Goal: Task Accomplishment & Management: Use online tool/utility

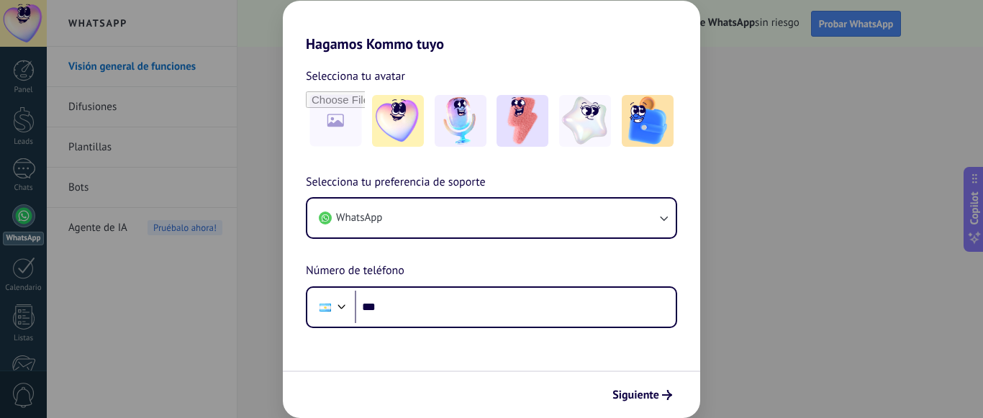
click at [708, 247] on div "Hagamos Kommo tuyo Selecciona tu avatar Selecciona tu preferencia de soporte Wh…" at bounding box center [491, 209] width 983 height 418
click at [926, 156] on div "Hagamos Kommo tuyo Selecciona tu avatar Selecciona tu preferencia de soporte Wh…" at bounding box center [491, 209] width 983 height 418
click at [647, 396] on span "Siguiente" at bounding box center [635, 395] width 47 height 10
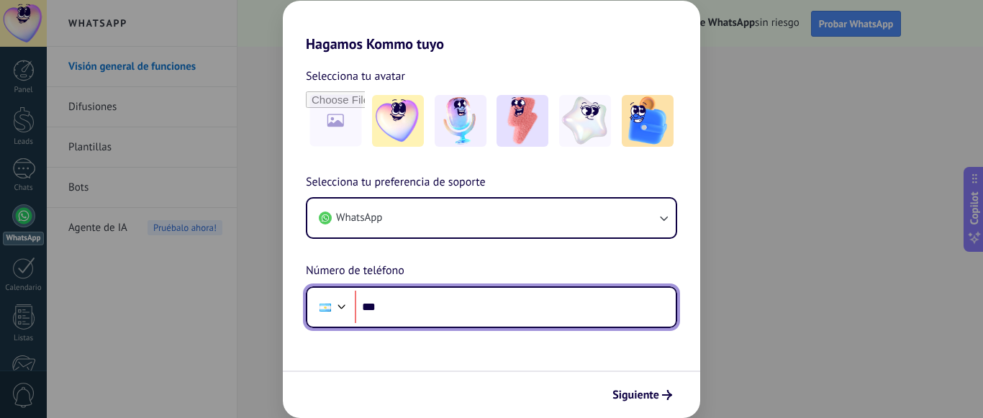
click at [489, 306] on input "***" at bounding box center [515, 307] width 321 height 33
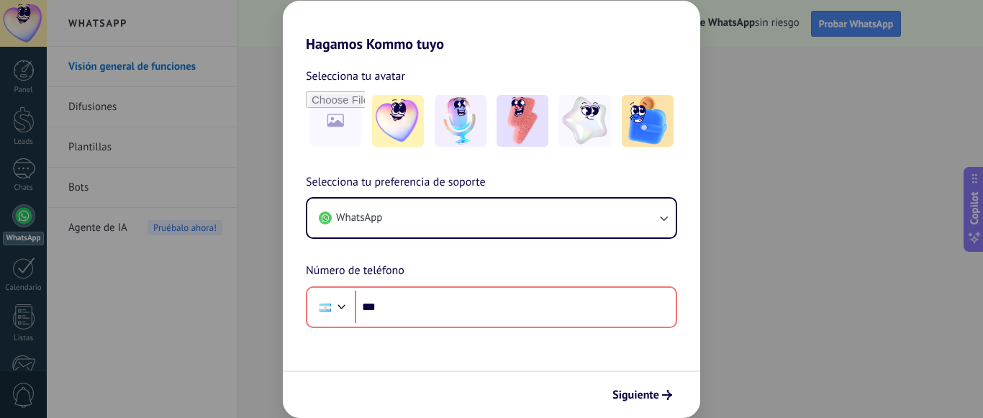
click at [732, 91] on div "Hagamos Kommo tuyo Selecciona tu avatar Selecciona tu preferencia de soporte Wh…" at bounding box center [491, 209] width 983 height 418
click at [631, 399] on span "Siguiente" at bounding box center [635, 395] width 47 height 10
click at [639, 394] on span "Siguiente" at bounding box center [635, 395] width 47 height 10
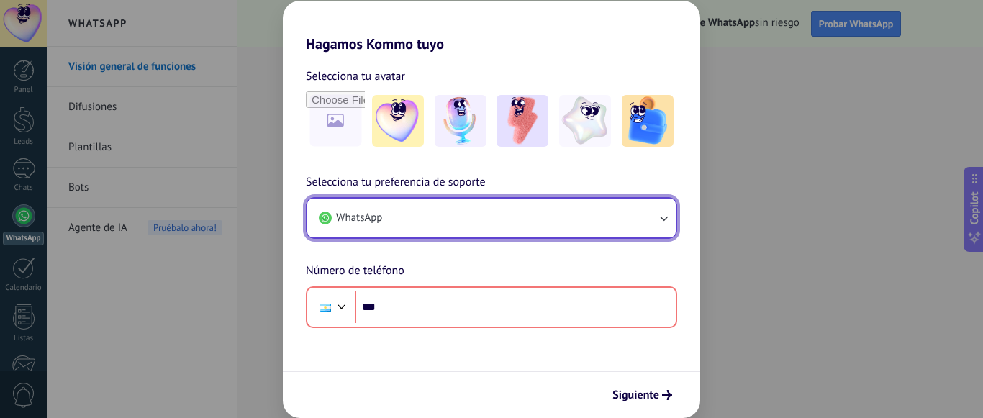
click at [670, 226] on button "WhatsApp" at bounding box center [491, 218] width 368 height 39
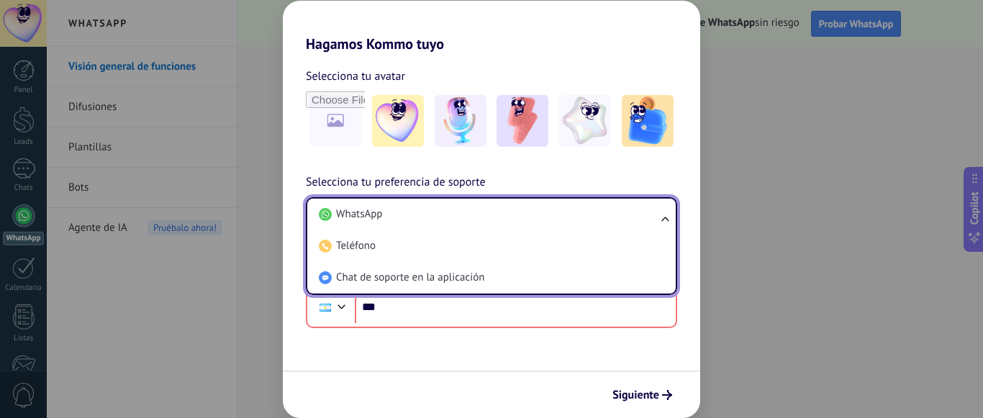
click at [670, 226] on ul "WhatsApp Teléfono Chat de soporte en la aplicación" at bounding box center [491, 246] width 371 height 98
click at [665, 219] on ul "WhatsApp Teléfono Chat de soporte en la aplicación" at bounding box center [491, 246] width 371 height 98
click at [641, 342] on form "Selecciona tu avatar Selecciona tu preferencia de soporte WhatsApp WhatsApp Tel…" at bounding box center [491, 235] width 417 height 365
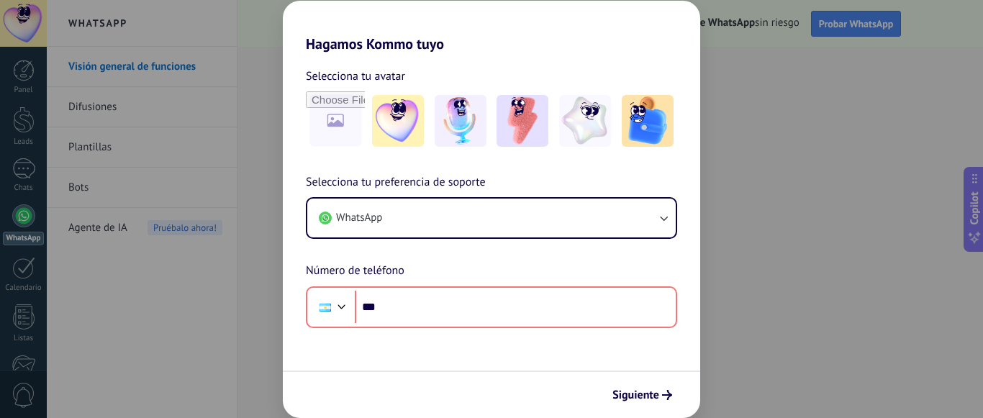
click at [122, 195] on div "Hagamos Kommo tuyo Selecciona tu avatar Selecciona tu preferencia de soporte Wh…" at bounding box center [491, 209] width 983 height 418
click at [48, 314] on div "Hagamos Kommo tuyo Selecciona tu avatar Selecciona tu preferencia de soporte Wh…" at bounding box center [491, 209] width 983 height 418
click at [15, 322] on div "Hagamos Kommo tuyo Selecciona tu avatar Selecciona tu preferencia de soporte Wh…" at bounding box center [491, 209] width 983 height 418
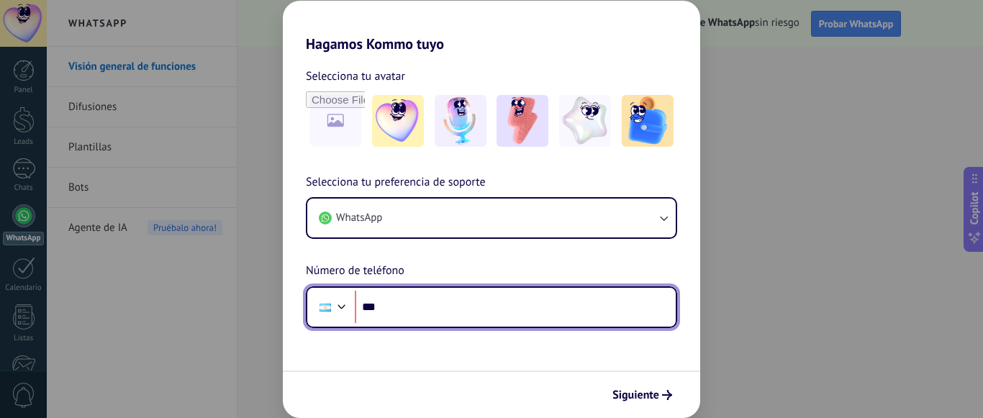
click at [396, 311] on input "***" at bounding box center [515, 307] width 321 height 33
type input "**********"
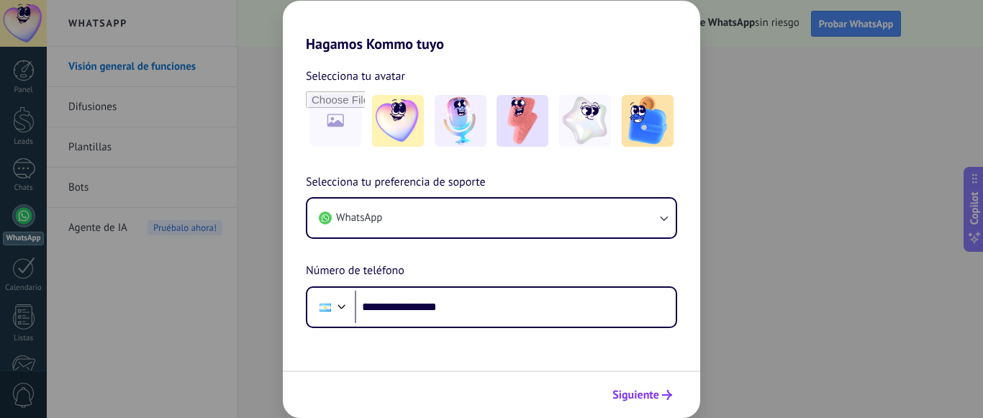
click at [640, 395] on span "Siguiente" at bounding box center [635, 395] width 47 height 10
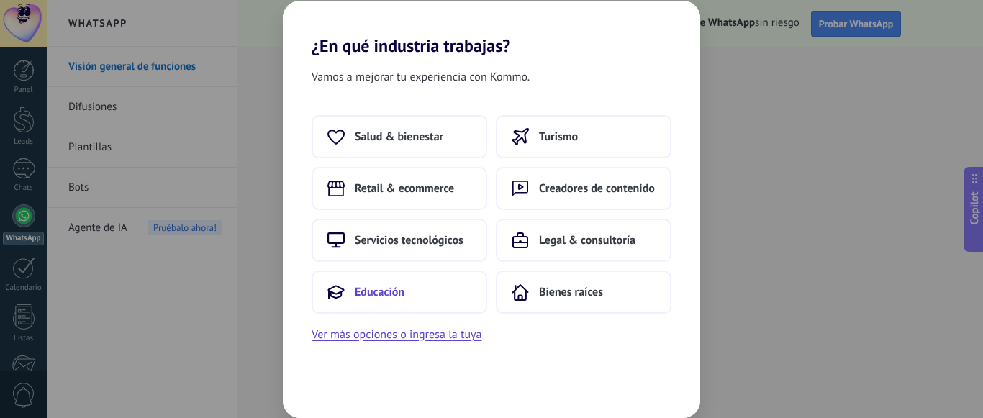
click at [412, 291] on button "Educación" at bounding box center [400, 292] width 176 height 43
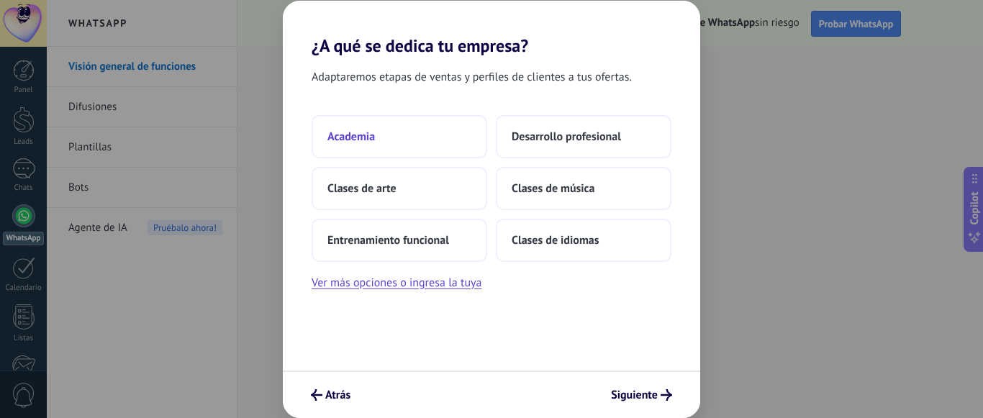
click at [419, 138] on button "Academia" at bounding box center [400, 136] width 176 height 43
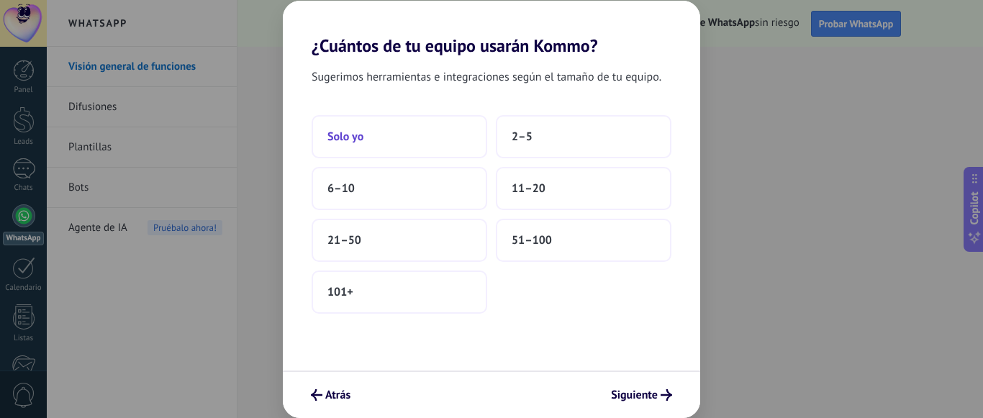
click at [423, 141] on button "Solo yo" at bounding box center [400, 136] width 176 height 43
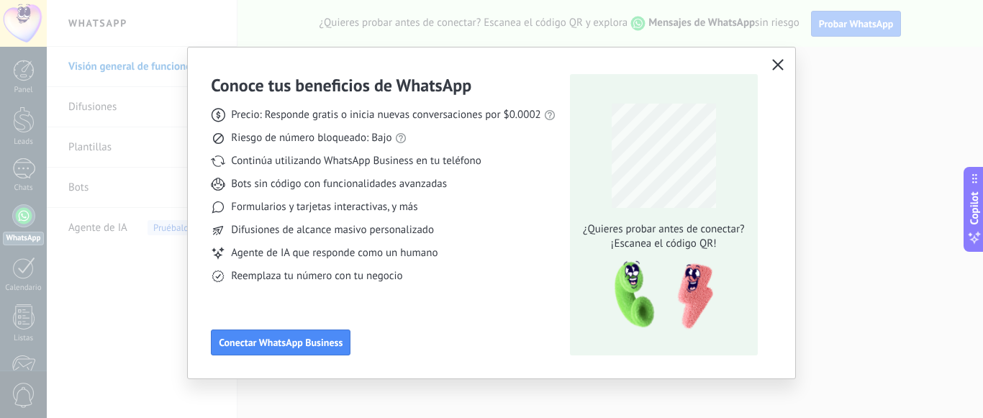
click at [778, 67] on icon "button" at bounding box center [778, 65] width 12 height 12
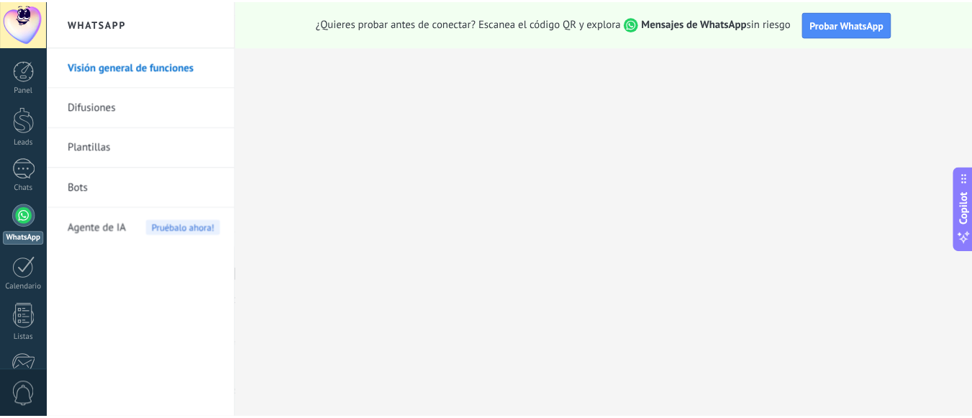
scroll to position [181, 0]
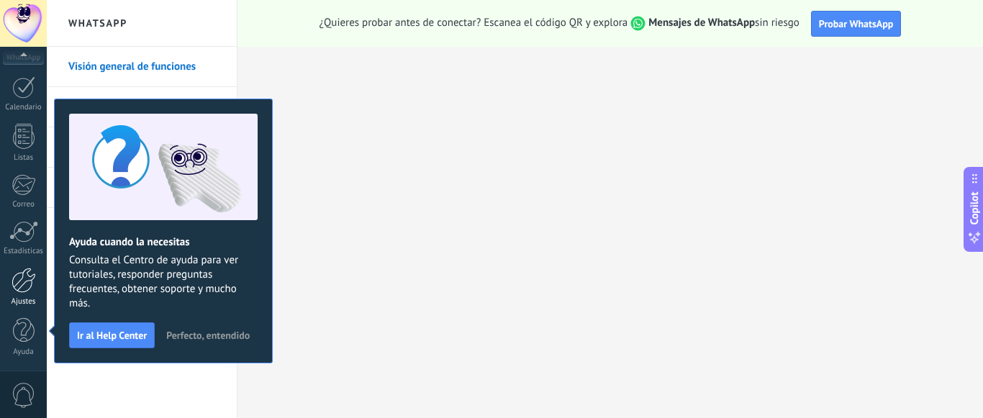
click at [28, 286] on div at bounding box center [24, 280] width 24 height 25
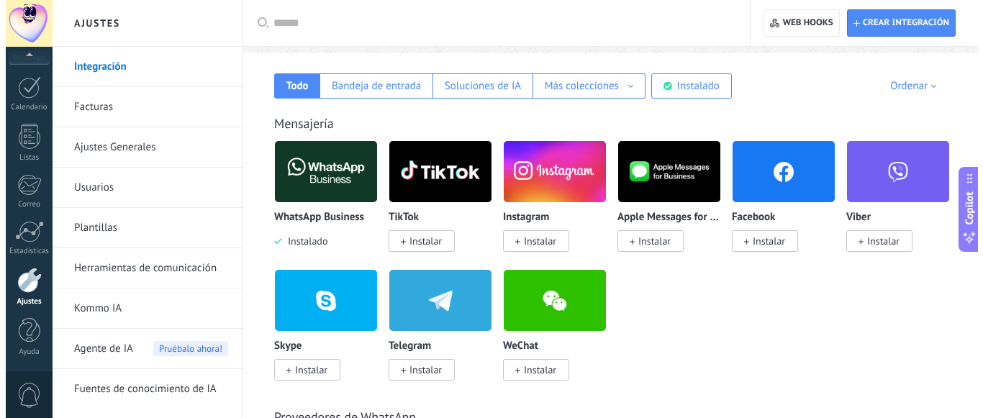
scroll to position [230, 0]
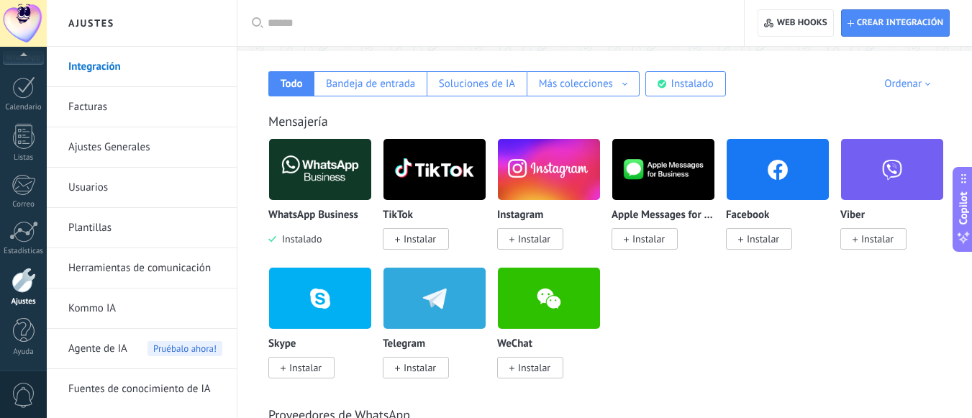
click at [330, 195] on img at bounding box center [320, 170] width 102 height 70
click at [315, 191] on img at bounding box center [320, 170] width 102 height 70
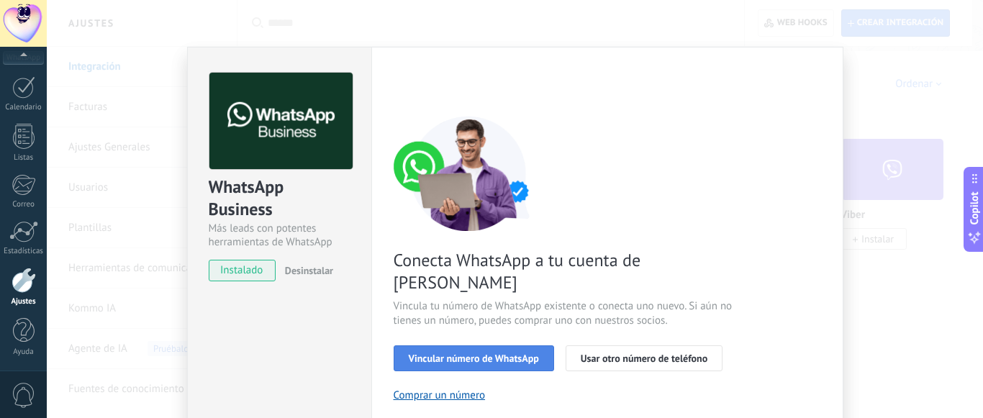
click at [484, 353] on span "Vincular número de WhatsApp" at bounding box center [474, 358] width 130 height 10
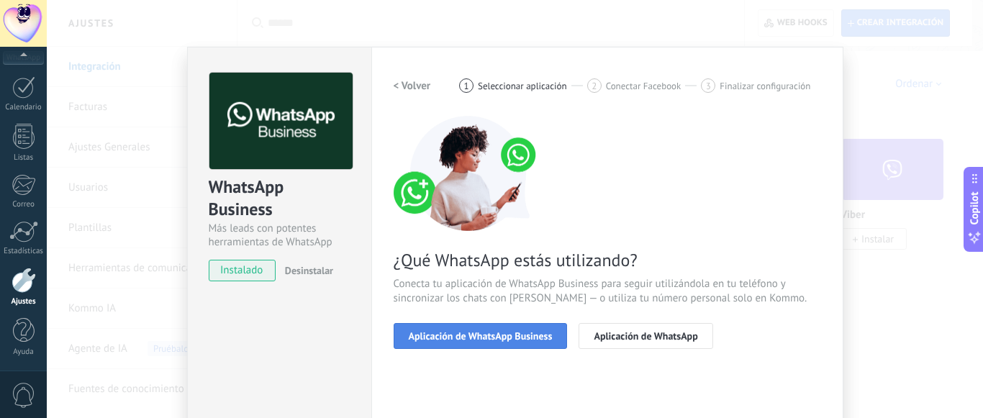
click at [494, 340] on span "Aplicación de WhatsApp Business" at bounding box center [481, 336] width 144 height 10
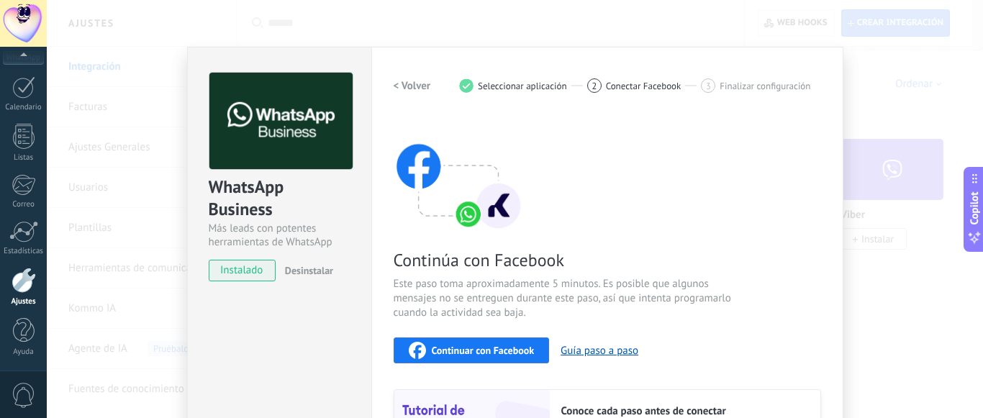
click at [749, 320] on div "Continúa con Facebook Este paso toma aproximadamente 5 minutos. Es posible que …" at bounding box center [607, 310] width 427 height 388
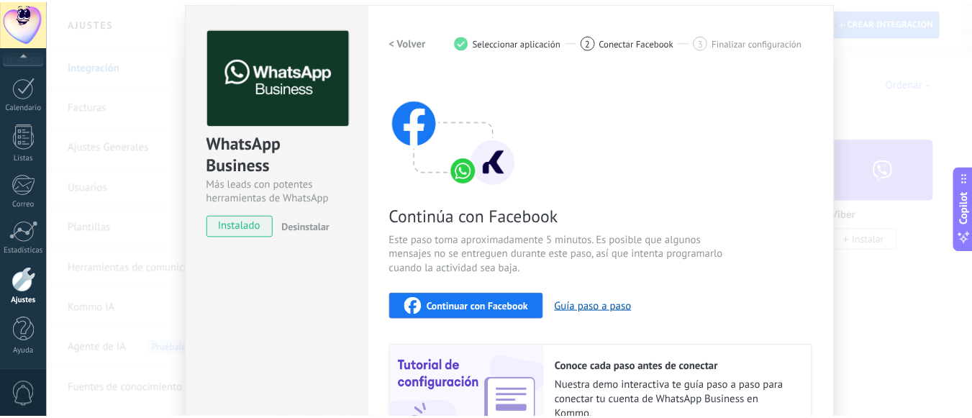
scroll to position [0, 0]
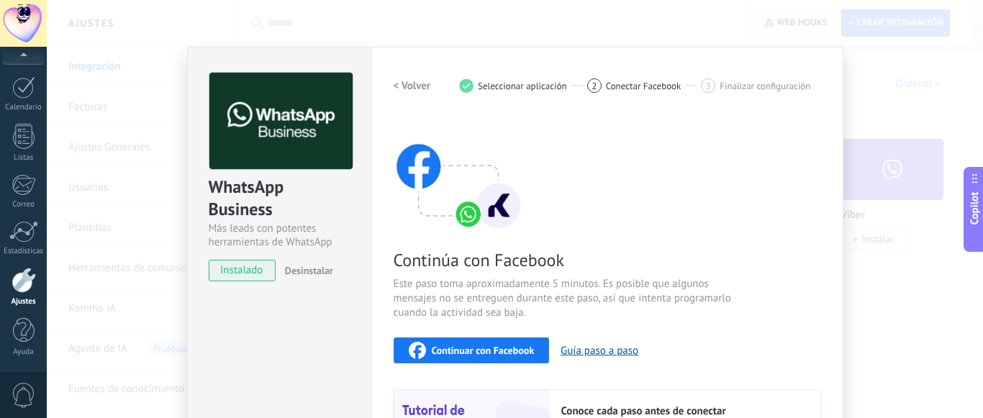
click at [475, 353] on span "Continuar con Facebook" at bounding box center [483, 350] width 103 height 10
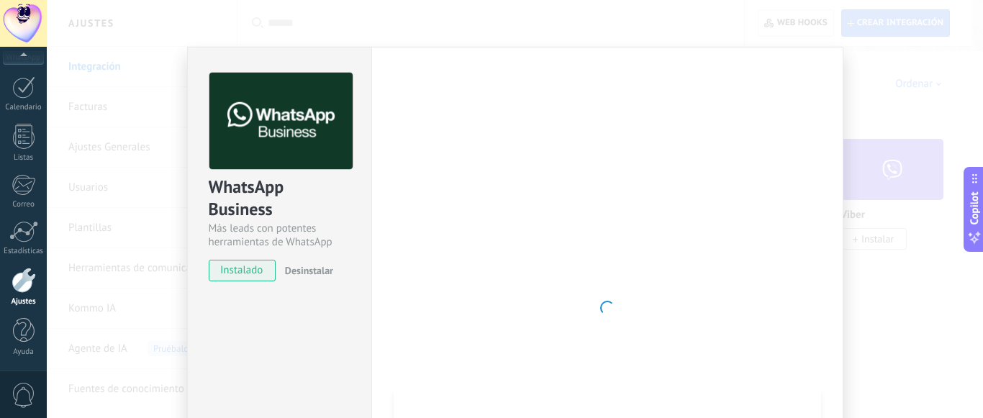
click at [850, 143] on div "WhatsApp Business Más leads con potentes herramientas de WhatsApp instalado Des…" at bounding box center [515, 209] width 936 height 418
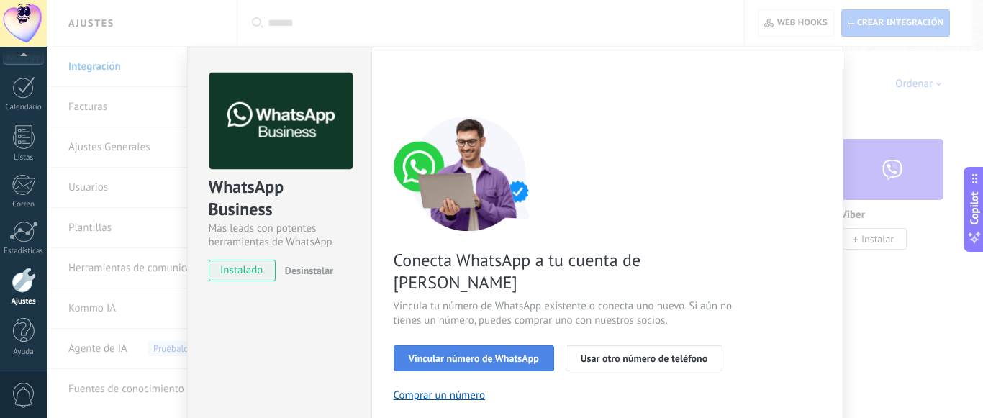
click at [486, 353] on span "Vincular número de WhatsApp" at bounding box center [474, 358] width 130 height 10
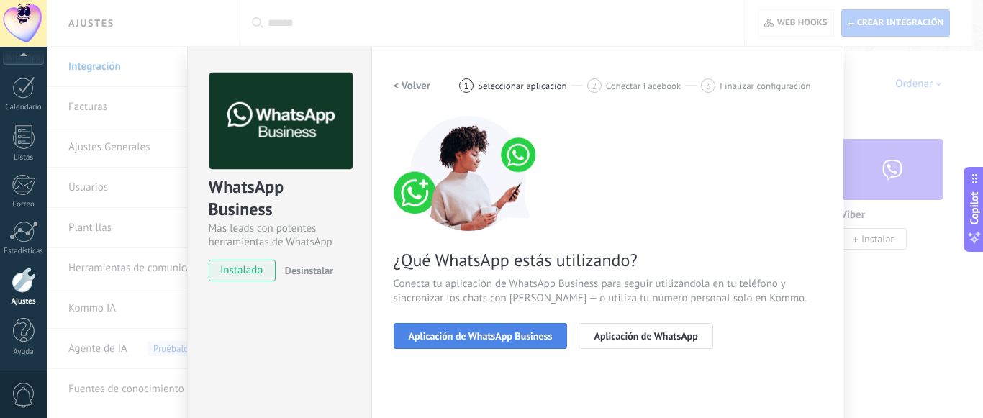
click at [504, 343] on button "Aplicación de WhatsApp Business" at bounding box center [481, 336] width 174 height 26
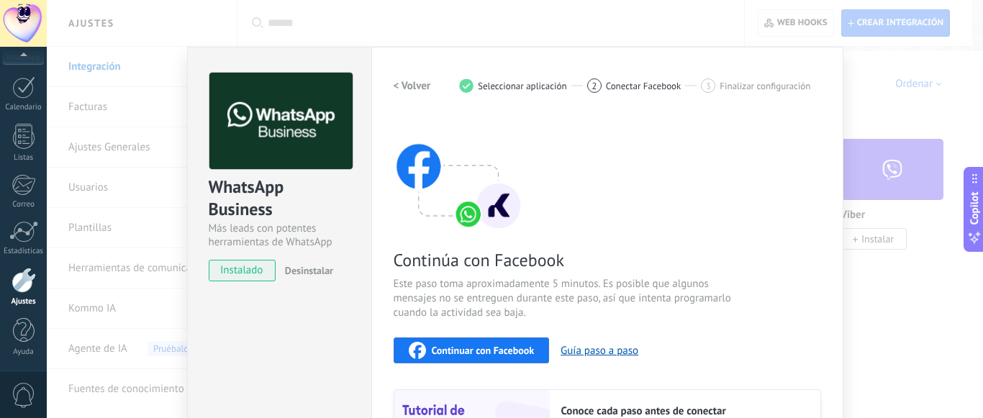
click at [494, 360] on button "Continuar con Facebook" at bounding box center [472, 350] width 156 height 26
click at [902, 324] on div "WhatsApp Business Más leads con potentes herramientas de WhatsApp instalado Des…" at bounding box center [515, 209] width 936 height 418
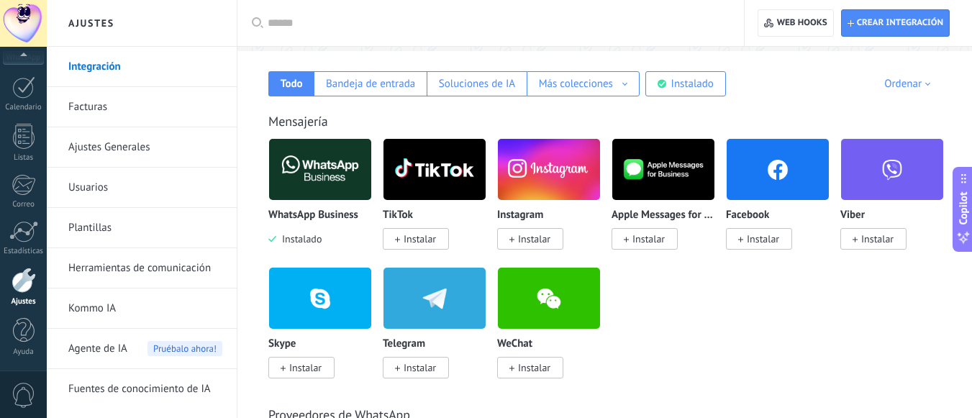
click at [338, 224] on div "WhatsApp Business Instalado" at bounding box center [320, 227] width 104 height 37
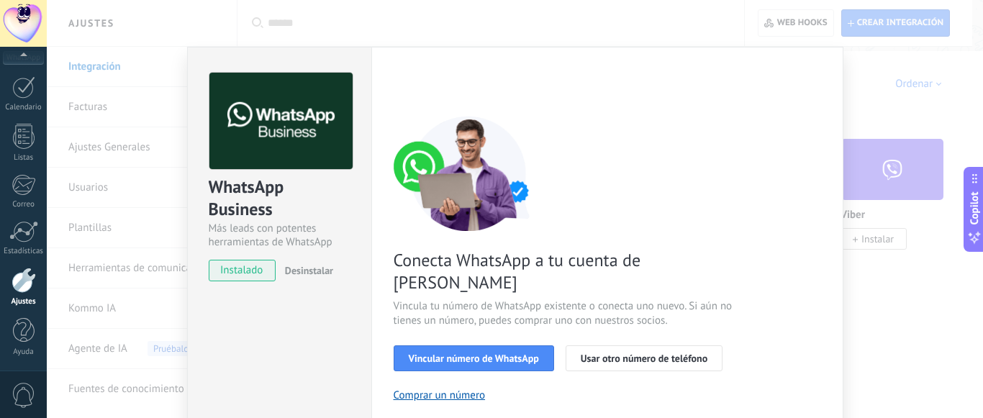
click at [533, 373] on div "Conecta WhatsApp a tu cuenta de Kommo Vincula tu número de WhatsApp existente o…" at bounding box center [607, 329] width 427 height 427
click at [499, 345] on button "Vincular número de WhatsApp" at bounding box center [474, 358] width 160 height 26
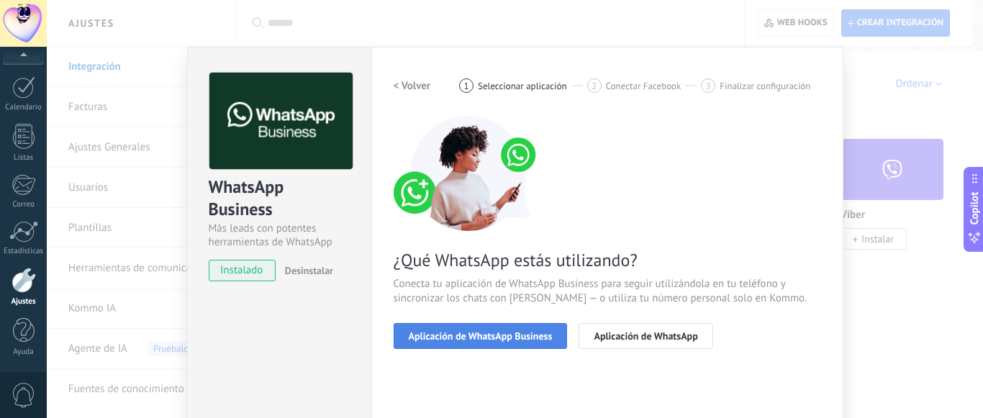
click at [510, 340] on span "Aplicación de WhatsApp Business" at bounding box center [481, 336] width 144 height 10
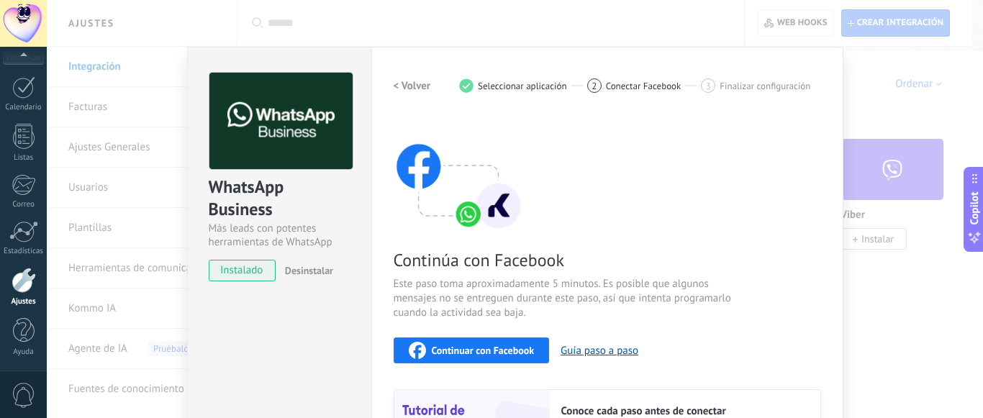
click at [502, 352] on span "Continuar con Facebook" at bounding box center [483, 350] width 103 height 10
click at [497, 347] on span "Continuar con Facebook" at bounding box center [483, 350] width 103 height 10
click at [972, 55] on div "WhatsApp Business Más leads con potentes herramientas de WhatsApp instalado Des…" at bounding box center [515, 209] width 936 height 418
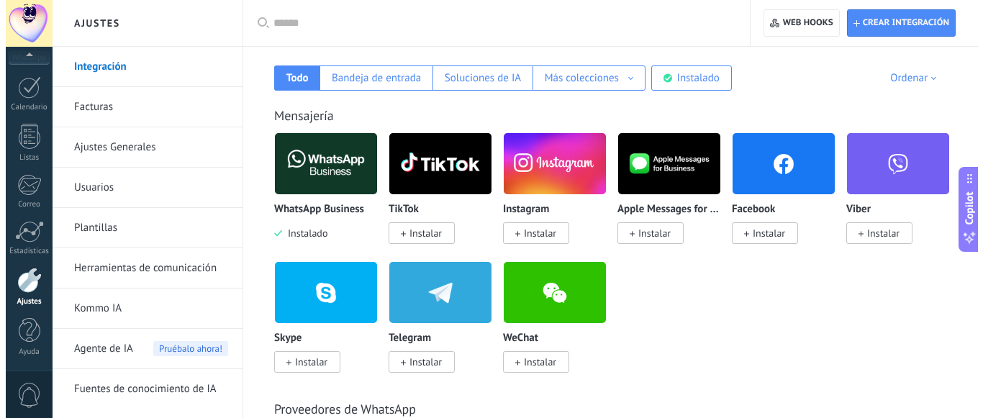
scroll to position [189, 0]
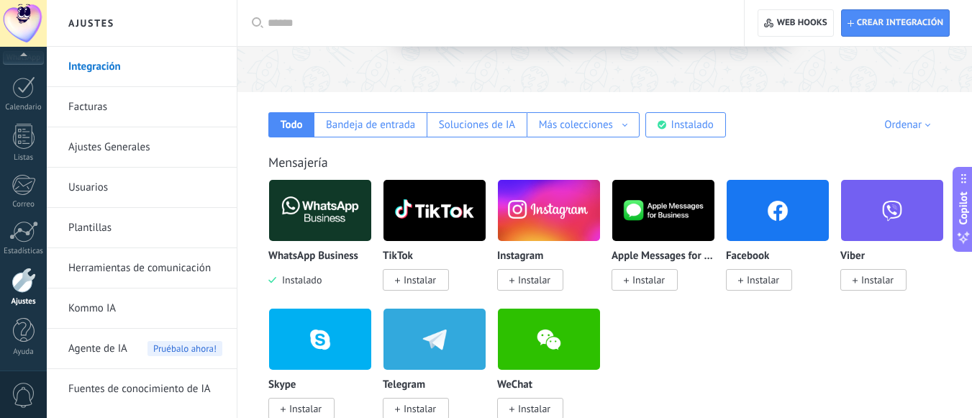
click at [319, 213] on img at bounding box center [320, 211] width 102 height 70
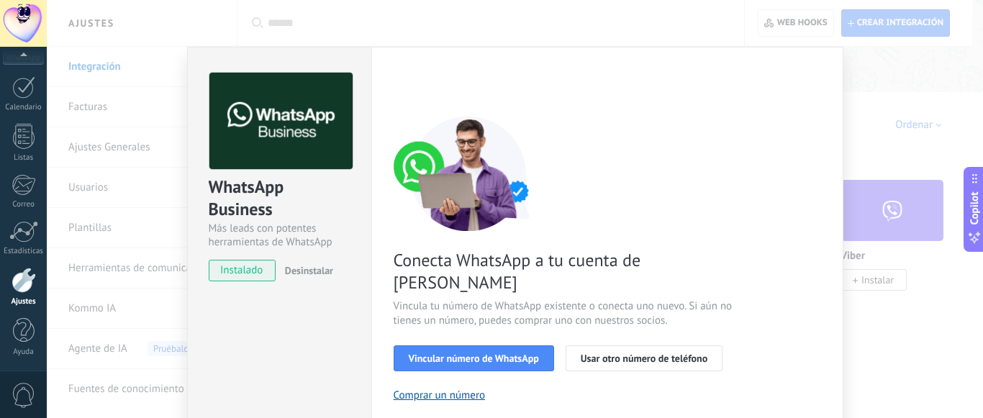
click at [512, 363] on div "Conecta WhatsApp a tu cuenta de Kommo Vincula tu número de WhatsApp existente o…" at bounding box center [607, 329] width 427 height 427
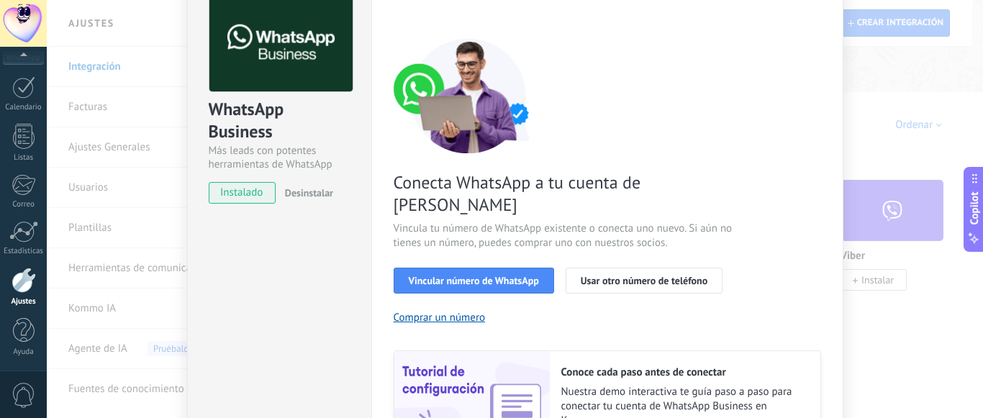
scroll to position [49, 0]
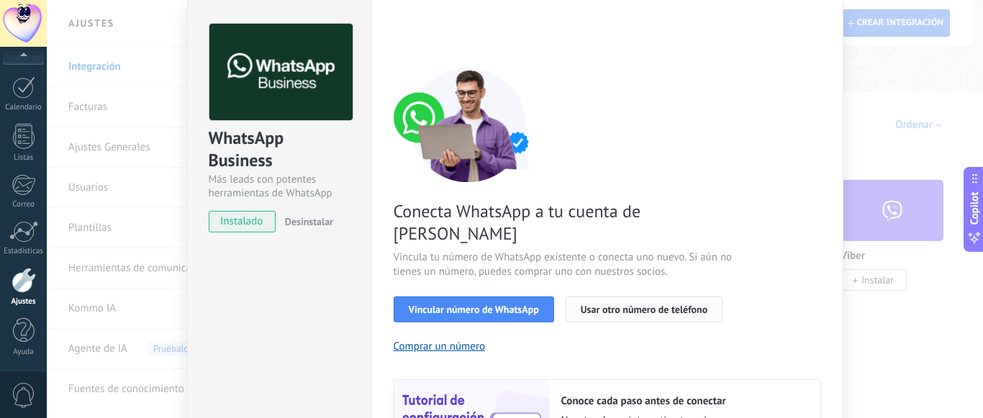
click at [633, 304] on span "Usar otro número de teléfono" at bounding box center [644, 309] width 127 height 10
